Goal: Task Accomplishment & Management: Manage account settings

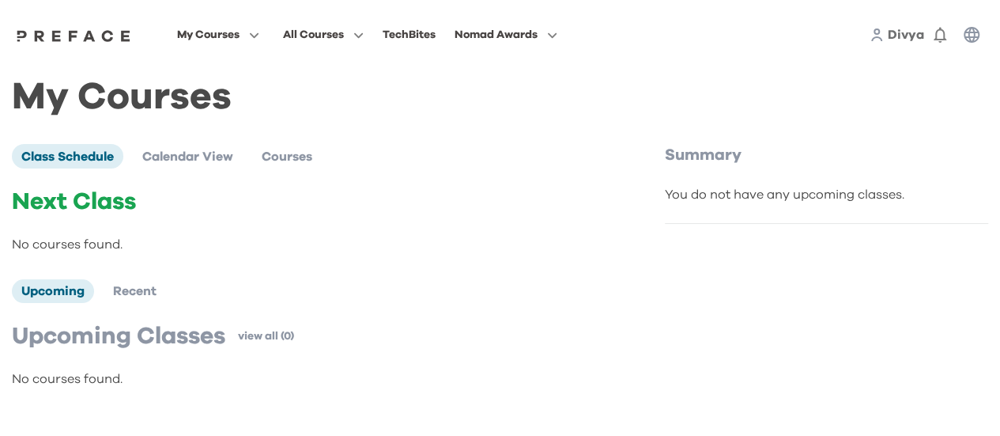
click at [908, 39] on span "Divya" at bounding box center [906, 34] width 36 height 13
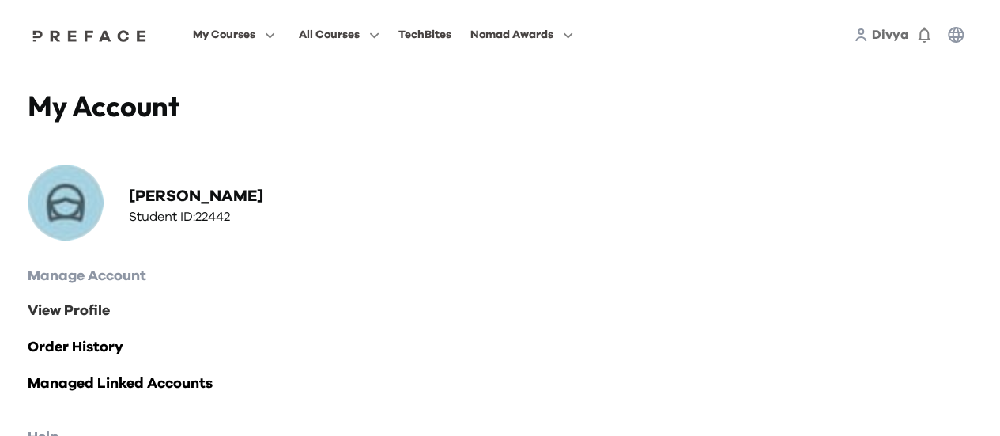
click at [46, 309] on link "View Profile" at bounding box center [500, 311] width 945 height 22
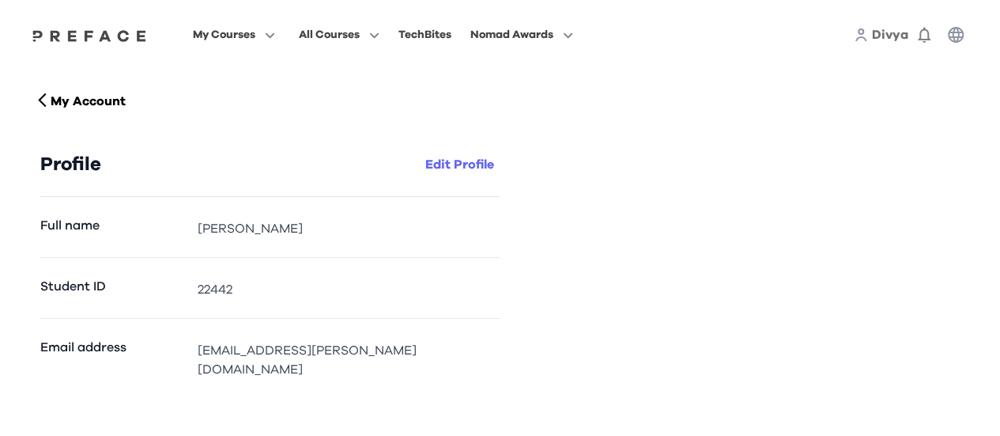
click at [462, 168] on button "Edit Profile" at bounding box center [459, 164] width 81 height 25
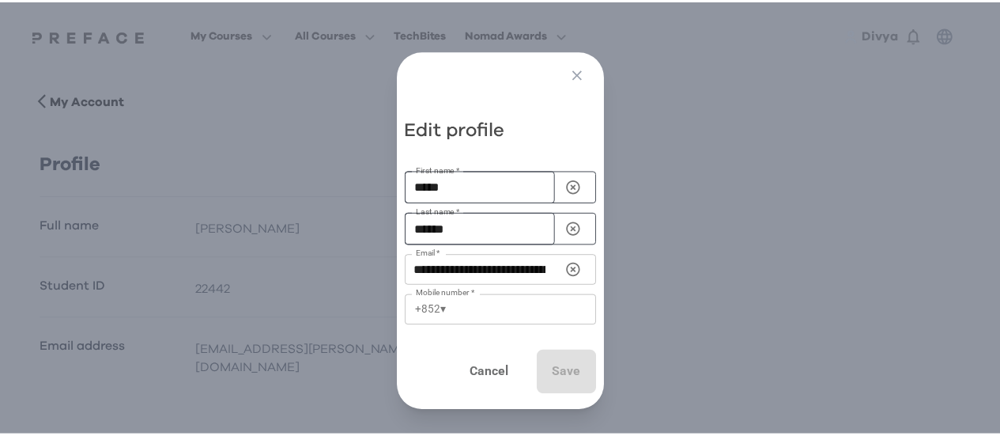
scroll to position [36, 0]
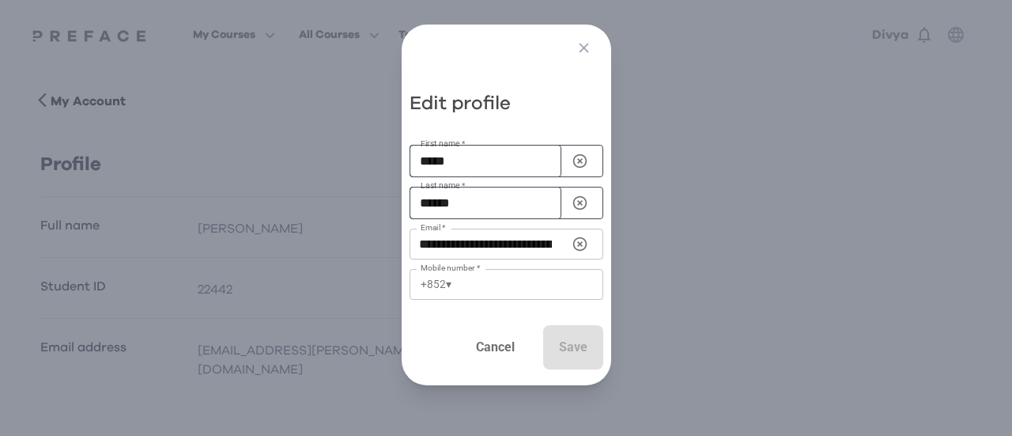
click at [493, 338] on p "Cancel" at bounding box center [495, 347] width 39 height 19
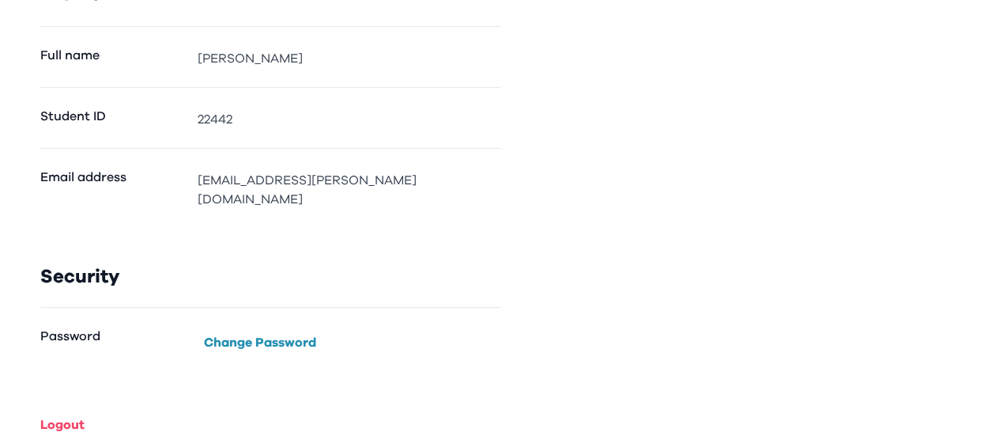
scroll to position [0, 0]
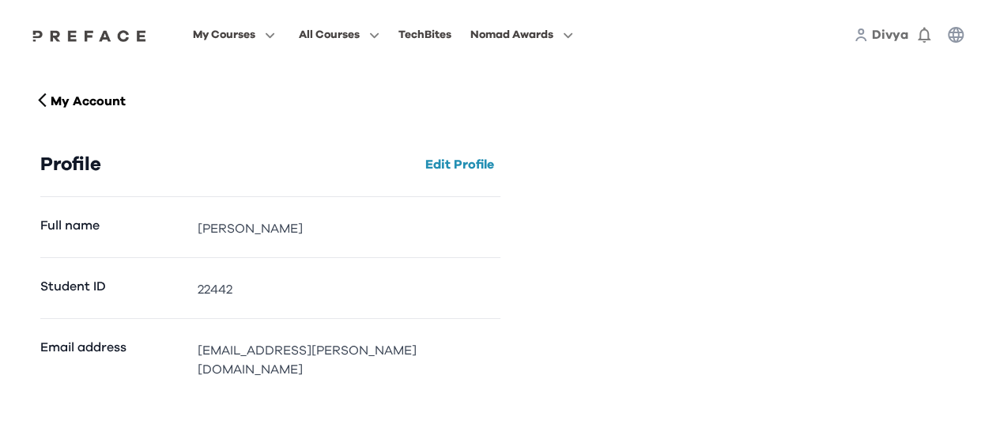
click at [880, 40] on span "Divya" at bounding box center [890, 34] width 36 height 13
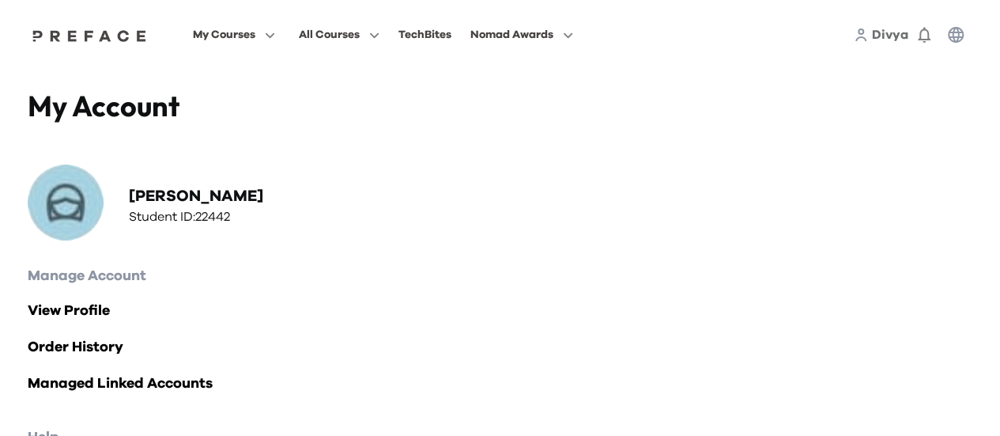
click at [887, 24] on div "Divya" at bounding box center [913, 35] width 118 height 32
click at [531, 37] on span "Nomad Awards" at bounding box center [511, 34] width 83 height 19
click at [353, 47] on div "My Courses All Courses TechBites Nomad Awards Divya 0" at bounding box center [500, 35] width 969 height 70
click at [353, 36] on span "All Courses" at bounding box center [329, 34] width 61 height 19
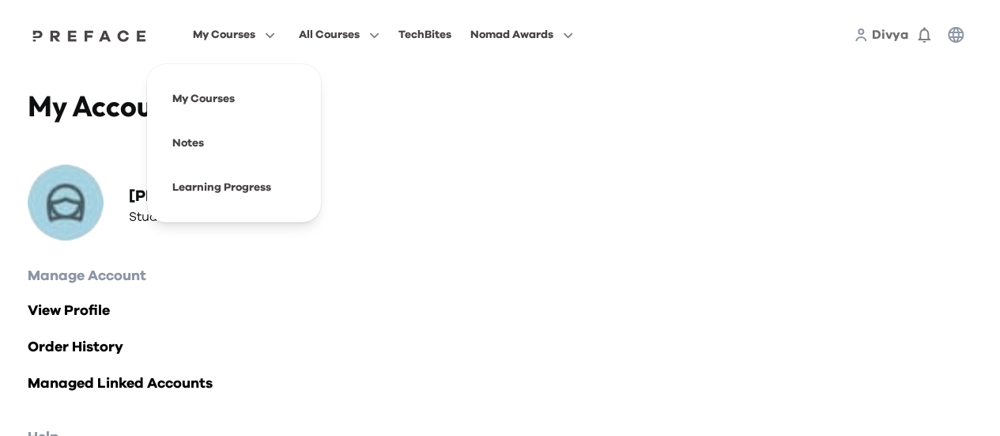
click at [255, 42] on span "My Courses" at bounding box center [224, 34] width 62 height 19
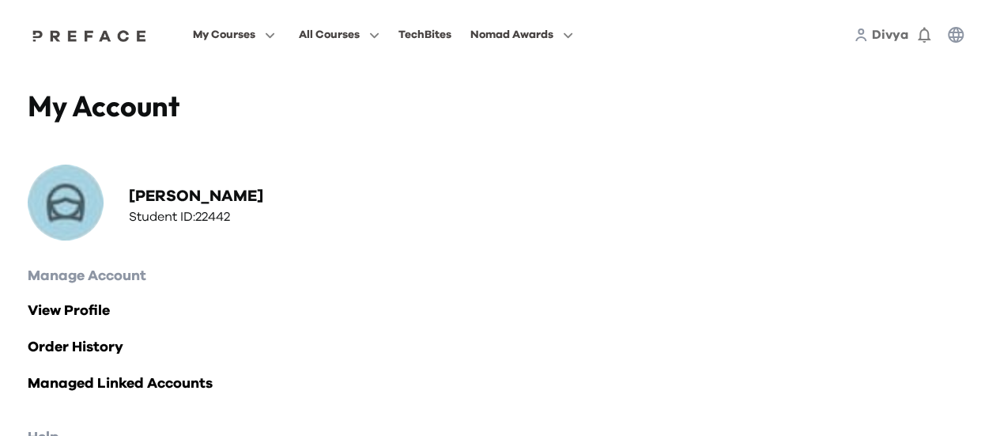
click at [55, 28] on div "My Courses All Courses TechBites Nomad Awards Divya 0" at bounding box center [500, 35] width 969 height 70
